Goal: Task Accomplishment & Management: Use online tool/utility

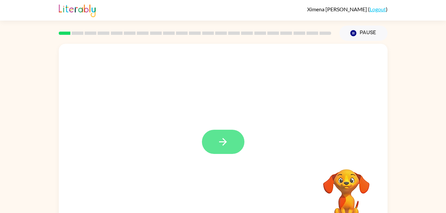
click at [224, 146] on icon "button" at bounding box center [223, 142] width 12 height 12
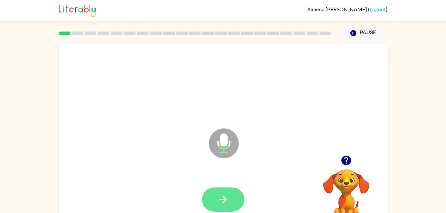
click at [208, 194] on button "button" at bounding box center [223, 199] width 42 height 24
click at [220, 191] on button "button" at bounding box center [223, 199] width 42 height 24
click at [232, 197] on button "button" at bounding box center [223, 199] width 42 height 24
click at [346, 162] on icon "button" at bounding box center [346, 161] width 12 height 12
click at [232, 204] on button "button" at bounding box center [223, 199] width 42 height 24
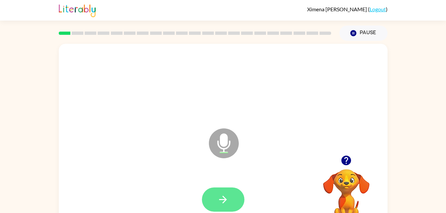
click at [223, 210] on button "button" at bounding box center [223, 199] width 42 height 24
click at [219, 199] on icon "button" at bounding box center [223, 200] width 8 height 8
click at [237, 193] on button "button" at bounding box center [223, 199] width 42 height 24
click at [225, 197] on icon "button" at bounding box center [223, 200] width 12 height 12
click at [234, 200] on button "button" at bounding box center [223, 199] width 42 height 24
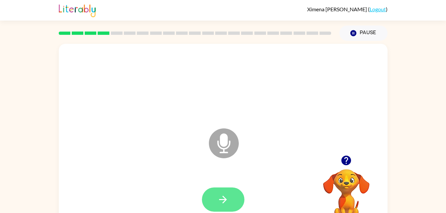
click at [225, 194] on icon "button" at bounding box center [223, 200] width 12 height 12
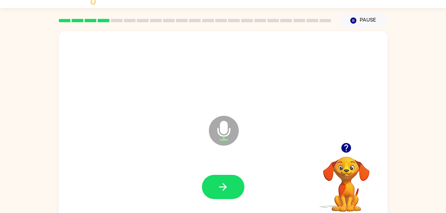
scroll to position [16, 0]
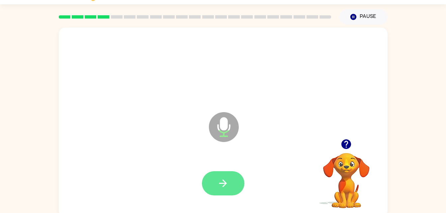
click at [235, 185] on button "button" at bounding box center [223, 183] width 42 height 24
click at [232, 183] on button "button" at bounding box center [223, 183] width 42 height 24
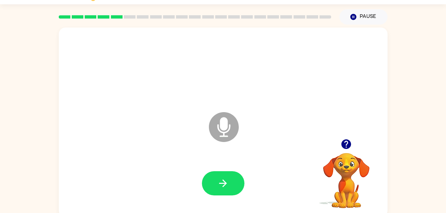
click at [347, 142] on icon "button" at bounding box center [346, 144] width 12 height 12
click at [233, 190] on button "button" at bounding box center [223, 183] width 42 height 24
click at [346, 146] on icon "button" at bounding box center [346, 144] width 10 height 10
click at [240, 173] on div at bounding box center [223, 183] width 42 height 24
click at [228, 185] on icon "button" at bounding box center [223, 184] width 12 height 12
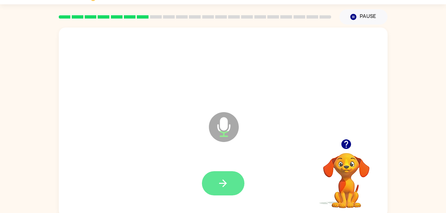
click at [234, 182] on button "button" at bounding box center [223, 183] width 42 height 24
click at [210, 181] on button "button" at bounding box center [223, 183] width 42 height 24
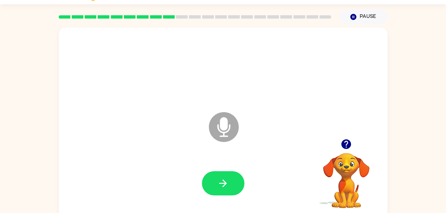
scroll to position [0, 0]
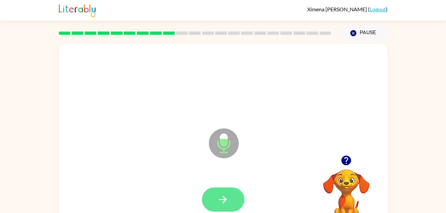
click at [214, 193] on button "button" at bounding box center [223, 199] width 42 height 24
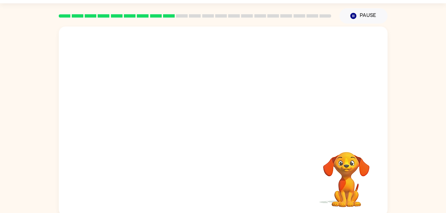
scroll to position [20, 0]
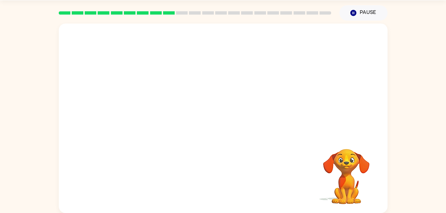
click at [346, 174] on video "Your browser must support playing .mp4 files to use Literably. Please try using…" at bounding box center [346, 172] width 66 height 66
click at [346, 179] on video "Your browser must support playing .mp4 files to use Literably. Please try using…" at bounding box center [346, 172] width 66 height 66
click at [220, 149] on div at bounding box center [223, 118] width 329 height 189
click at [339, 158] on video "Your browser must support playing .mp4 files to use Literably. Please try using…" at bounding box center [346, 172] width 66 height 66
click at [353, 10] on icon "Pause" at bounding box center [352, 12] width 7 height 7
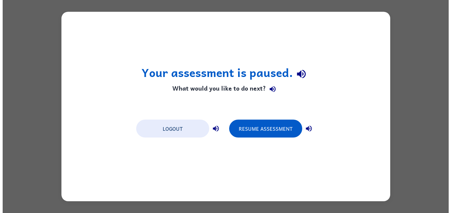
scroll to position [0, 0]
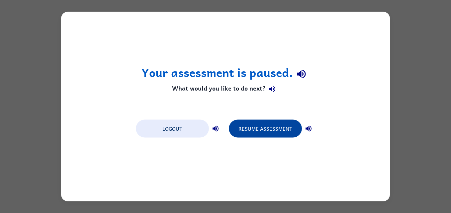
click at [255, 130] on button "Resume Assessment" at bounding box center [265, 129] width 73 height 18
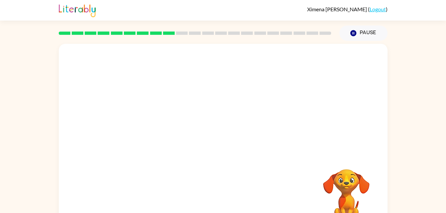
click at [374, 8] on link "Logout" at bounding box center [377, 9] width 16 height 6
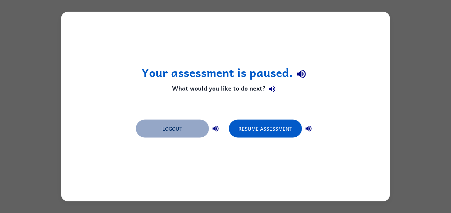
click at [179, 125] on button "Logout" at bounding box center [172, 129] width 73 height 18
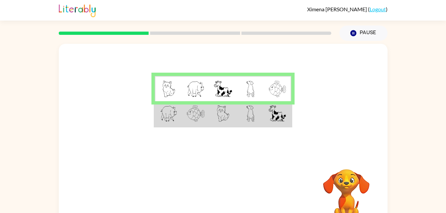
click at [269, 92] on img at bounding box center [276, 89] width 17 height 17
click at [255, 130] on div at bounding box center [223, 99] width 329 height 111
click at [251, 110] on img at bounding box center [250, 113] width 8 height 17
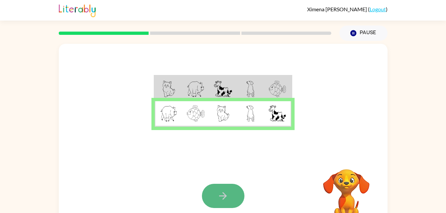
click at [220, 196] on icon "button" at bounding box center [223, 196] width 8 height 8
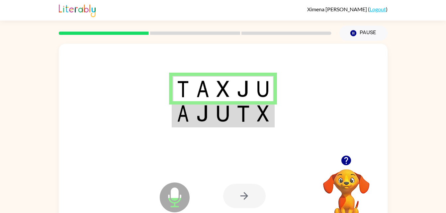
click at [213, 115] on td at bounding box center [223, 114] width 20 height 26
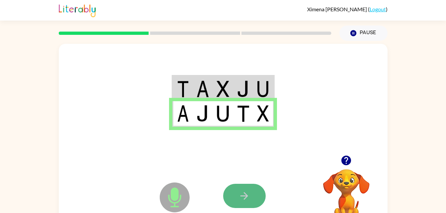
click at [248, 203] on button "button" at bounding box center [244, 196] width 42 height 24
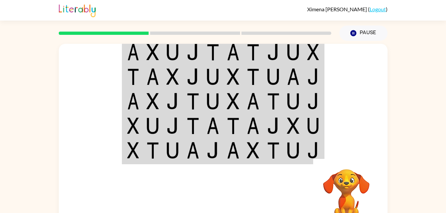
drag, startPoint x: 248, startPoint y: 205, endPoint x: 250, endPoint y: 212, distance: 7.5
drag, startPoint x: 250, startPoint y: 212, endPoint x: 389, endPoint y: 94, distance: 182.7
click at [389, 94] on div "Your browser must support playing .mp4 files to use Literably. Please try using…" at bounding box center [223, 137] width 446 height 192
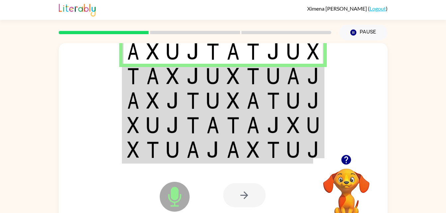
click at [145, 78] on td at bounding box center [153, 76] width 20 height 25
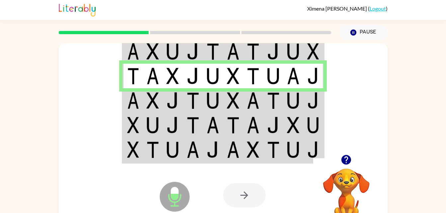
click at [173, 105] on img at bounding box center [172, 100] width 13 height 17
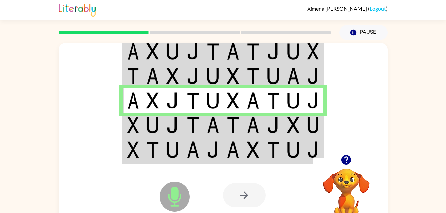
click at [157, 126] on img at bounding box center [152, 125] width 13 height 17
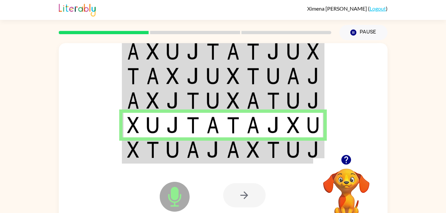
click at [231, 149] on img at bounding box center [233, 149] width 13 height 17
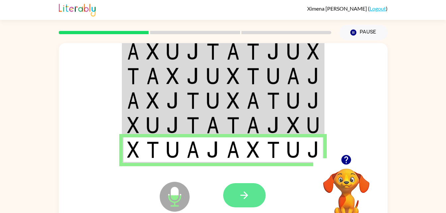
click at [255, 201] on button "button" at bounding box center [244, 195] width 42 height 24
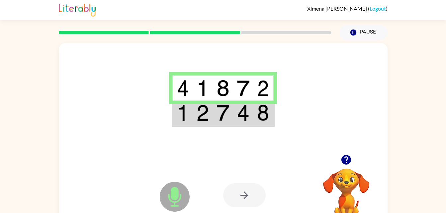
click at [184, 119] on img at bounding box center [183, 113] width 12 height 17
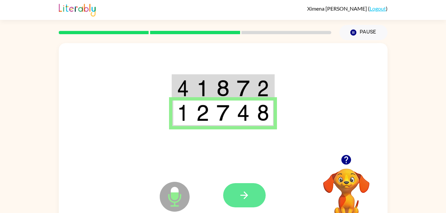
click at [238, 191] on button "button" at bounding box center [244, 195] width 42 height 24
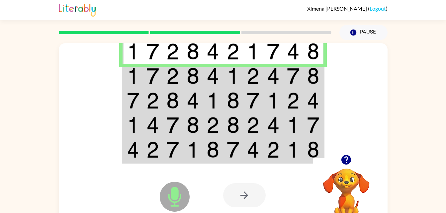
click at [189, 72] on img at bounding box center [192, 76] width 13 height 17
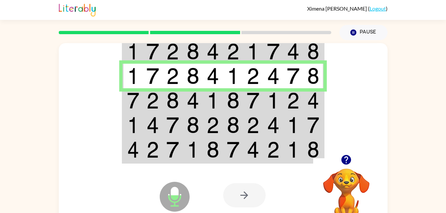
click at [147, 103] on img at bounding box center [152, 100] width 13 height 17
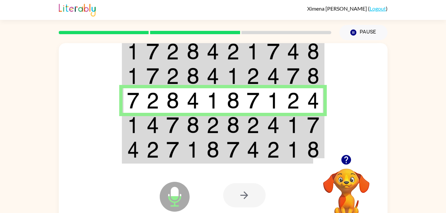
click at [223, 109] on td at bounding box center [233, 100] width 20 height 25
click at [201, 126] on td at bounding box center [193, 125] width 20 height 25
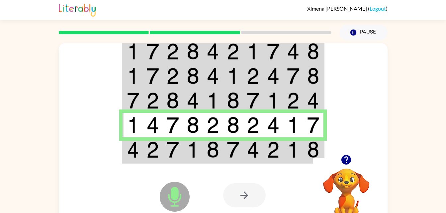
click at [222, 156] on td at bounding box center [213, 150] width 20 height 26
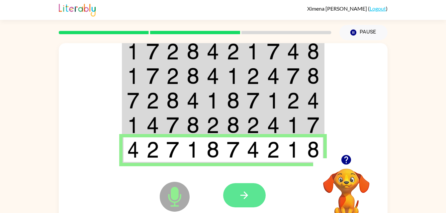
click at [250, 196] on button "button" at bounding box center [244, 195] width 42 height 24
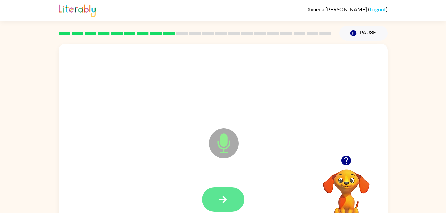
click at [227, 191] on button "button" at bounding box center [223, 199] width 42 height 24
click at [225, 198] on icon "button" at bounding box center [223, 200] width 8 height 8
drag, startPoint x: 225, startPoint y: 198, endPoint x: 213, endPoint y: 200, distance: 11.8
click at [213, 200] on button "button" at bounding box center [223, 199] width 42 height 24
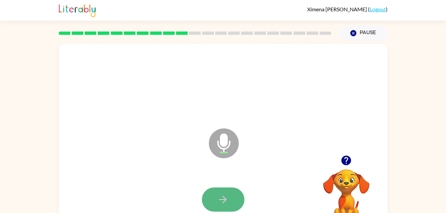
click at [222, 195] on icon "button" at bounding box center [223, 200] width 12 height 12
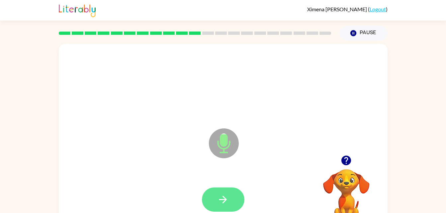
click at [229, 197] on button "button" at bounding box center [223, 199] width 42 height 24
click at [220, 203] on icon "button" at bounding box center [223, 200] width 12 height 12
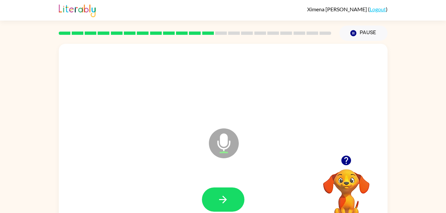
drag, startPoint x: 220, startPoint y: 203, endPoint x: 207, endPoint y: 198, distance: 13.7
click at [207, 198] on button "button" at bounding box center [223, 199] width 42 height 24
click at [223, 198] on icon "button" at bounding box center [223, 200] width 12 height 12
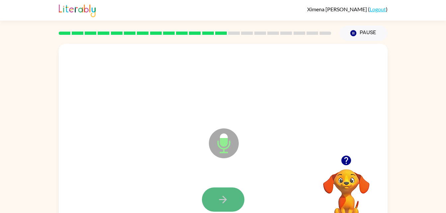
drag, startPoint x: 223, startPoint y: 198, endPoint x: 213, endPoint y: 196, distance: 10.5
click at [213, 196] on button "button" at bounding box center [223, 199] width 42 height 24
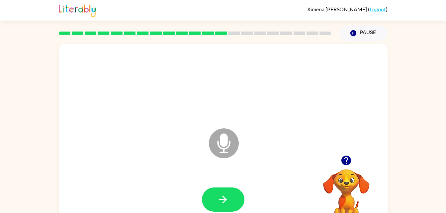
drag, startPoint x: 212, startPoint y: 196, endPoint x: 211, endPoint y: 203, distance: 6.7
click at [211, 203] on button "button" at bounding box center [223, 199] width 42 height 24
click at [344, 160] on icon "button" at bounding box center [346, 161] width 10 height 10
click at [223, 204] on icon "button" at bounding box center [223, 200] width 12 height 12
click at [345, 161] on icon "button" at bounding box center [346, 161] width 10 height 10
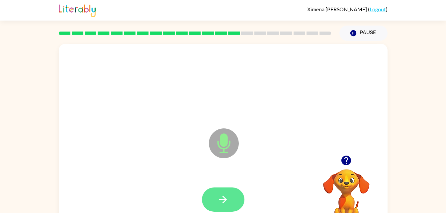
click at [222, 197] on icon "button" at bounding box center [223, 200] width 12 height 12
click at [218, 194] on icon "button" at bounding box center [223, 200] width 12 height 12
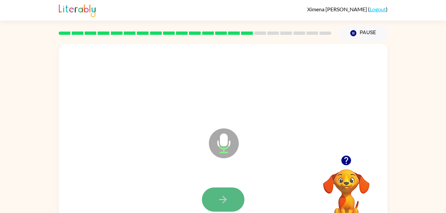
drag, startPoint x: 218, startPoint y: 194, endPoint x: 227, endPoint y: 209, distance: 17.1
click at [227, 209] on button "button" at bounding box center [223, 199] width 42 height 24
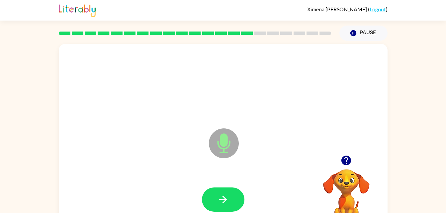
click at [225, 196] on icon "button" at bounding box center [223, 200] width 12 height 12
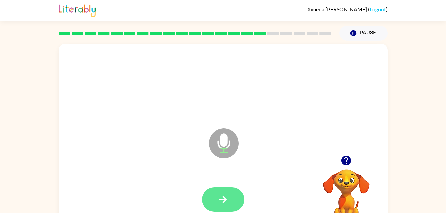
click at [224, 200] on icon "button" at bounding box center [223, 200] width 12 height 12
drag, startPoint x: 224, startPoint y: 200, endPoint x: 219, endPoint y: 199, distance: 5.8
click at [219, 199] on icon "button" at bounding box center [223, 200] width 12 height 12
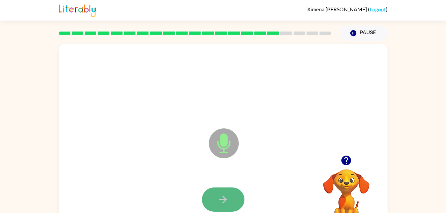
click at [222, 199] on icon "button" at bounding box center [223, 200] width 8 height 8
drag, startPoint x: 222, startPoint y: 199, endPoint x: 227, endPoint y: 201, distance: 5.5
click at [227, 201] on icon "button" at bounding box center [223, 200] width 12 height 12
click at [227, 203] on icon "button" at bounding box center [223, 200] width 12 height 12
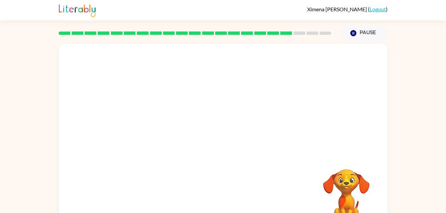
click at [227, 203] on div at bounding box center [222, 200] width 315 height 54
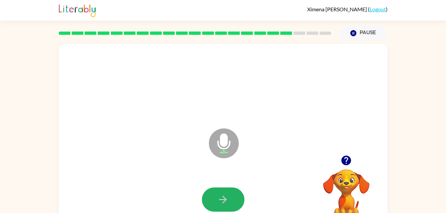
drag, startPoint x: 227, startPoint y: 203, endPoint x: 209, endPoint y: 197, distance: 18.6
click at [209, 197] on button "button" at bounding box center [223, 199] width 42 height 24
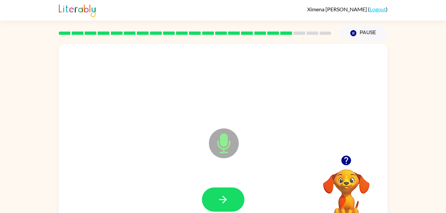
click at [211, 196] on button "button" at bounding box center [223, 199] width 42 height 24
drag, startPoint x: 211, startPoint y: 197, endPoint x: 225, endPoint y: 201, distance: 15.0
click at [225, 201] on icon "button" at bounding box center [223, 200] width 12 height 12
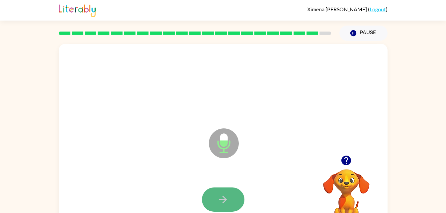
click at [214, 198] on button "button" at bounding box center [223, 199] width 42 height 24
click at [217, 201] on icon "button" at bounding box center [223, 200] width 12 height 12
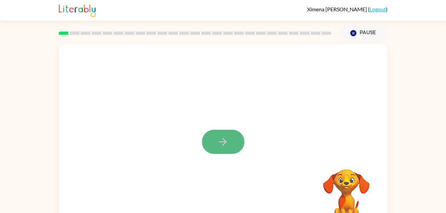
click at [213, 150] on button "button" at bounding box center [223, 142] width 42 height 24
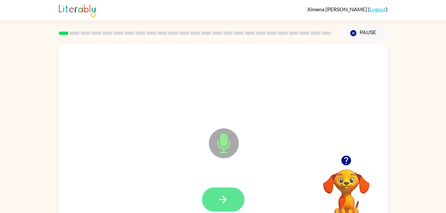
click at [220, 202] on icon "button" at bounding box center [223, 200] width 12 height 12
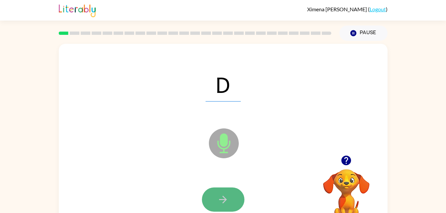
drag, startPoint x: 220, startPoint y: 202, endPoint x: 214, endPoint y: 198, distance: 7.1
click at [214, 198] on button "button" at bounding box center [223, 199] width 42 height 24
click at [212, 198] on button "button" at bounding box center [223, 199] width 42 height 24
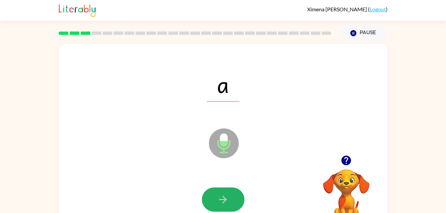
click at [214, 202] on button "button" at bounding box center [223, 199] width 42 height 24
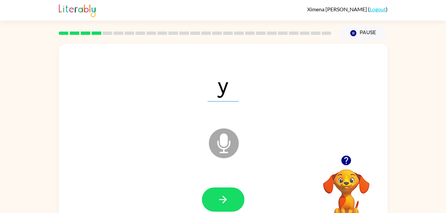
click at [214, 202] on button "button" at bounding box center [223, 199] width 42 height 24
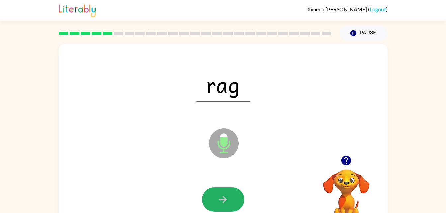
click at [214, 202] on button "button" at bounding box center [223, 199] width 42 height 24
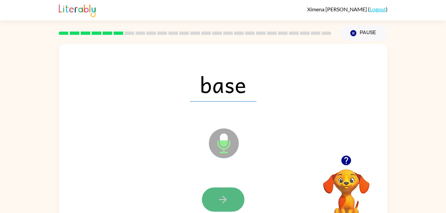
click at [214, 202] on button "button" at bounding box center [223, 199] width 42 height 24
click at [214, 202] on div at bounding box center [223, 199] width 42 height 24
drag, startPoint x: 214, startPoint y: 202, endPoint x: 227, endPoint y: 207, distance: 14.3
click at [227, 207] on button "button" at bounding box center [223, 199] width 42 height 24
drag, startPoint x: 228, startPoint y: 207, endPoint x: 219, endPoint y: 202, distance: 9.4
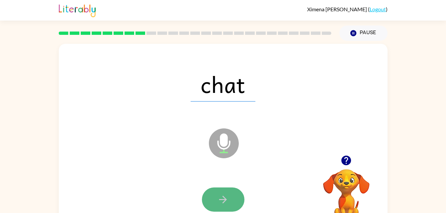
click at [217, 202] on icon "button" at bounding box center [223, 200] width 12 height 12
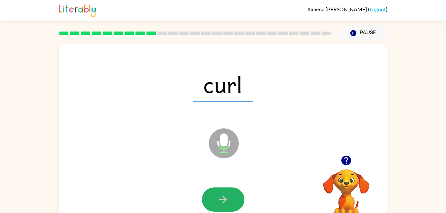
click at [233, 208] on button "button" at bounding box center [223, 199] width 42 height 24
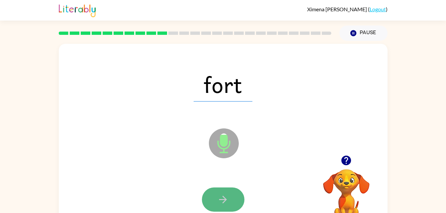
click at [240, 207] on button "button" at bounding box center [223, 199] width 42 height 24
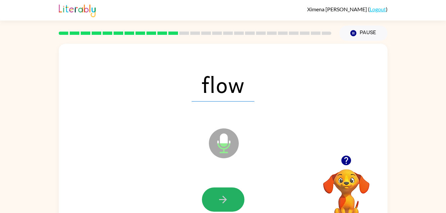
click at [240, 207] on button "button" at bounding box center [223, 199] width 42 height 24
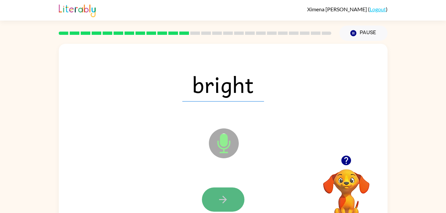
drag, startPoint x: 240, startPoint y: 207, endPoint x: 233, endPoint y: 208, distance: 7.1
click at [233, 208] on button "button" at bounding box center [223, 199] width 42 height 24
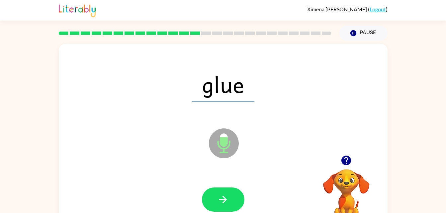
click at [233, 208] on button "button" at bounding box center [223, 199] width 42 height 24
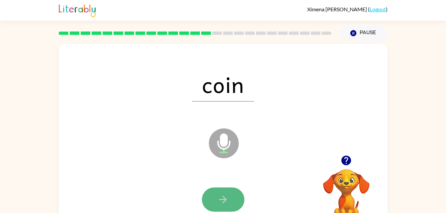
drag, startPoint x: 233, startPoint y: 208, endPoint x: 219, endPoint y: 209, distance: 14.0
click at [219, 209] on button "button" at bounding box center [223, 199] width 42 height 24
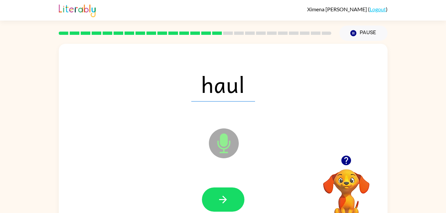
drag, startPoint x: 219, startPoint y: 207, endPoint x: 201, endPoint y: 198, distance: 20.3
click at [201, 198] on div at bounding box center [222, 200] width 315 height 54
click at [203, 198] on button "button" at bounding box center [223, 199] width 42 height 24
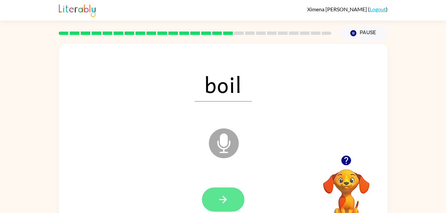
drag, startPoint x: 203, startPoint y: 198, endPoint x: 223, endPoint y: 209, distance: 23.0
click at [223, 209] on button "button" at bounding box center [223, 199] width 42 height 24
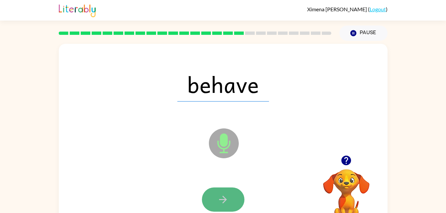
click at [215, 205] on button "button" at bounding box center [223, 199] width 42 height 24
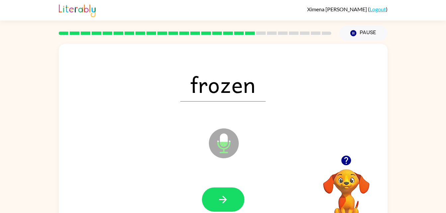
drag, startPoint x: 215, startPoint y: 205, endPoint x: 200, endPoint y: 197, distance: 16.3
click at [200, 197] on div at bounding box center [222, 200] width 315 height 54
click at [202, 197] on div at bounding box center [223, 199] width 42 height 24
click at [209, 200] on button "button" at bounding box center [223, 199] width 42 height 24
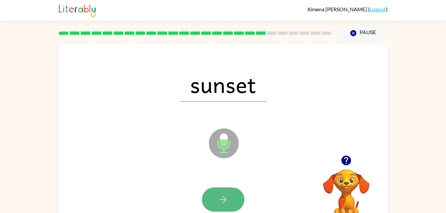
click at [212, 195] on button "button" at bounding box center [223, 199] width 42 height 24
click at [211, 191] on button "button" at bounding box center [223, 199] width 42 height 24
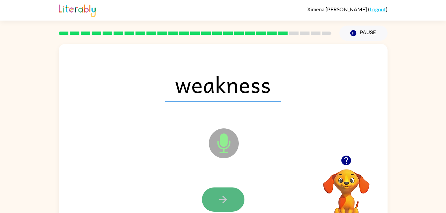
click at [204, 196] on button "button" at bounding box center [223, 199] width 42 height 24
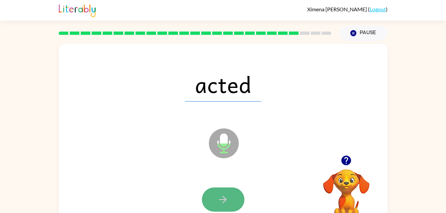
drag, startPoint x: 204, startPoint y: 196, endPoint x: 220, endPoint y: 202, distance: 16.8
click at [220, 202] on icon "button" at bounding box center [223, 200] width 12 height 12
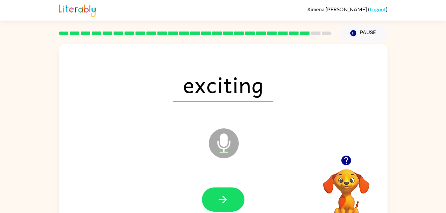
drag, startPoint x: 220, startPoint y: 202, endPoint x: 201, endPoint y: 193, distance: 21.1
click at [201, 193] on div at bounding box center [222, 200] width 315 height 54
click at [202, 194] on div at bounding box center [223, 199] width 42 height 24
click at [206, 197] on button "button" at bounding box center [223, 199] width 42 height 24
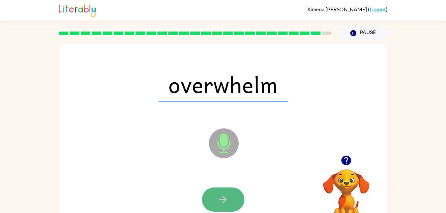
click at [214, 195] on button "button" at bounding box center [223, 199] width 42 height 24
